Goal: Check status: Check status

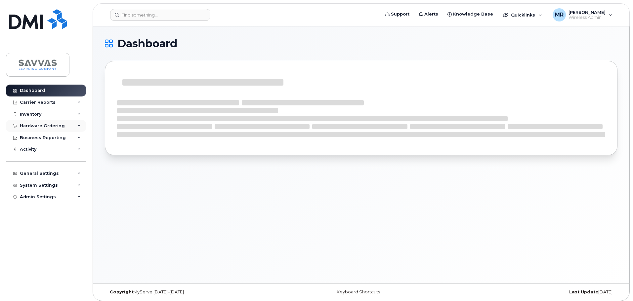
click at [41, 123] on div "Hardware Ordering" at bounding box center [46, 126] width 80 height 12
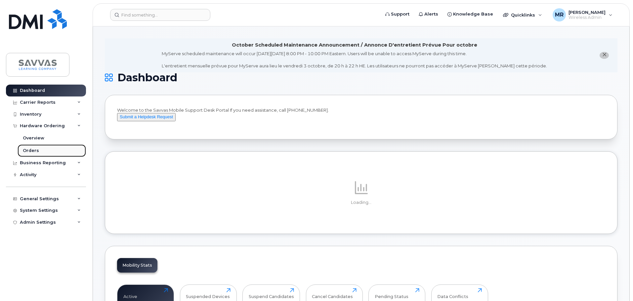
click at [48, 150] on link "Orders" at bounding box center [52, 150] width 68 height 13
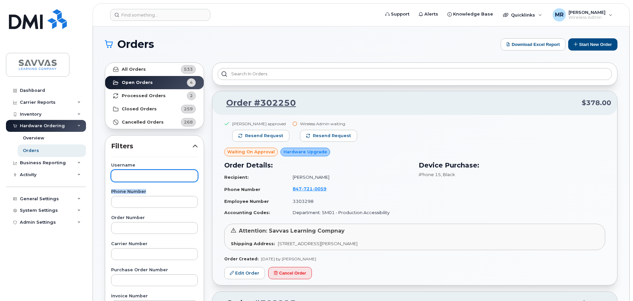
click at [148, 179] on input "text" at bounding box center [154, 176] width 87 height 12
type input "[PERSON_NAME]"
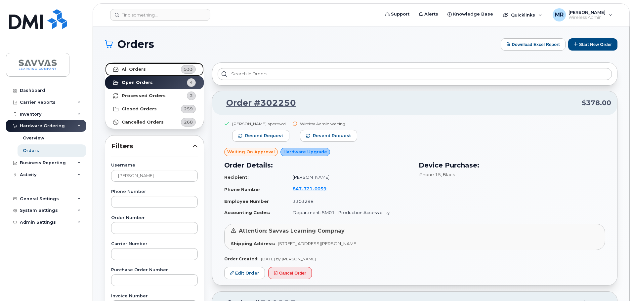
click at [137, 69] on strong "All Orders" at bounding box center [134, 69] width 24 height 5
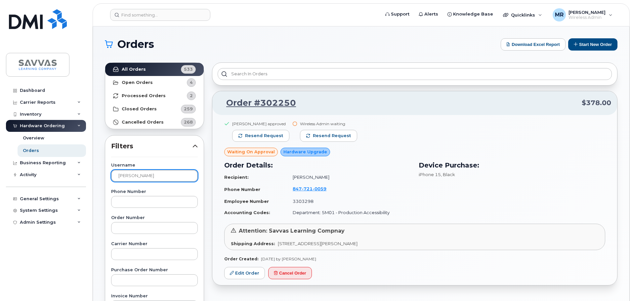
click at [151, 180] on input "[PERSON_NAME]" at bounding box center [154, 176] width 87 height 12
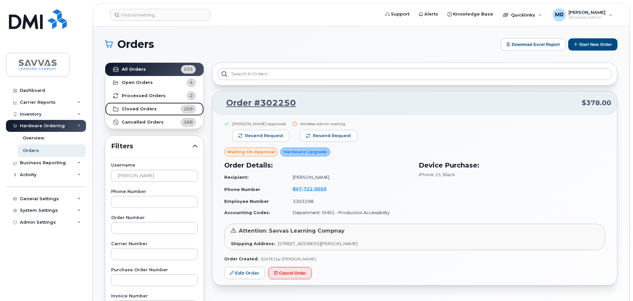
click at [144, 111] on strong "Closed Orders" at bounding box center [139, 108] width 35 height 5
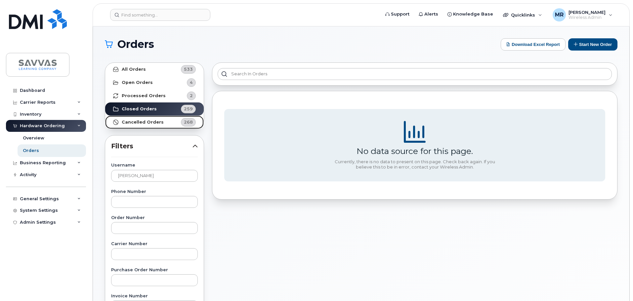
click at [150, 123] on strong "Cancelled Orders" at bounding box center [143, 122] width 42 height 5
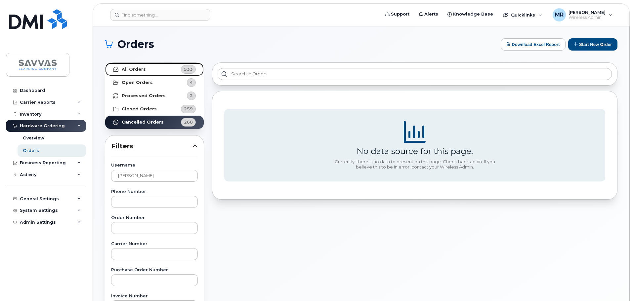
click at [140, 69] on strong "All Orders" at bounding box center [134, 69] width 24 height 5
